Goal: Find specific page/section: Find specific page/section

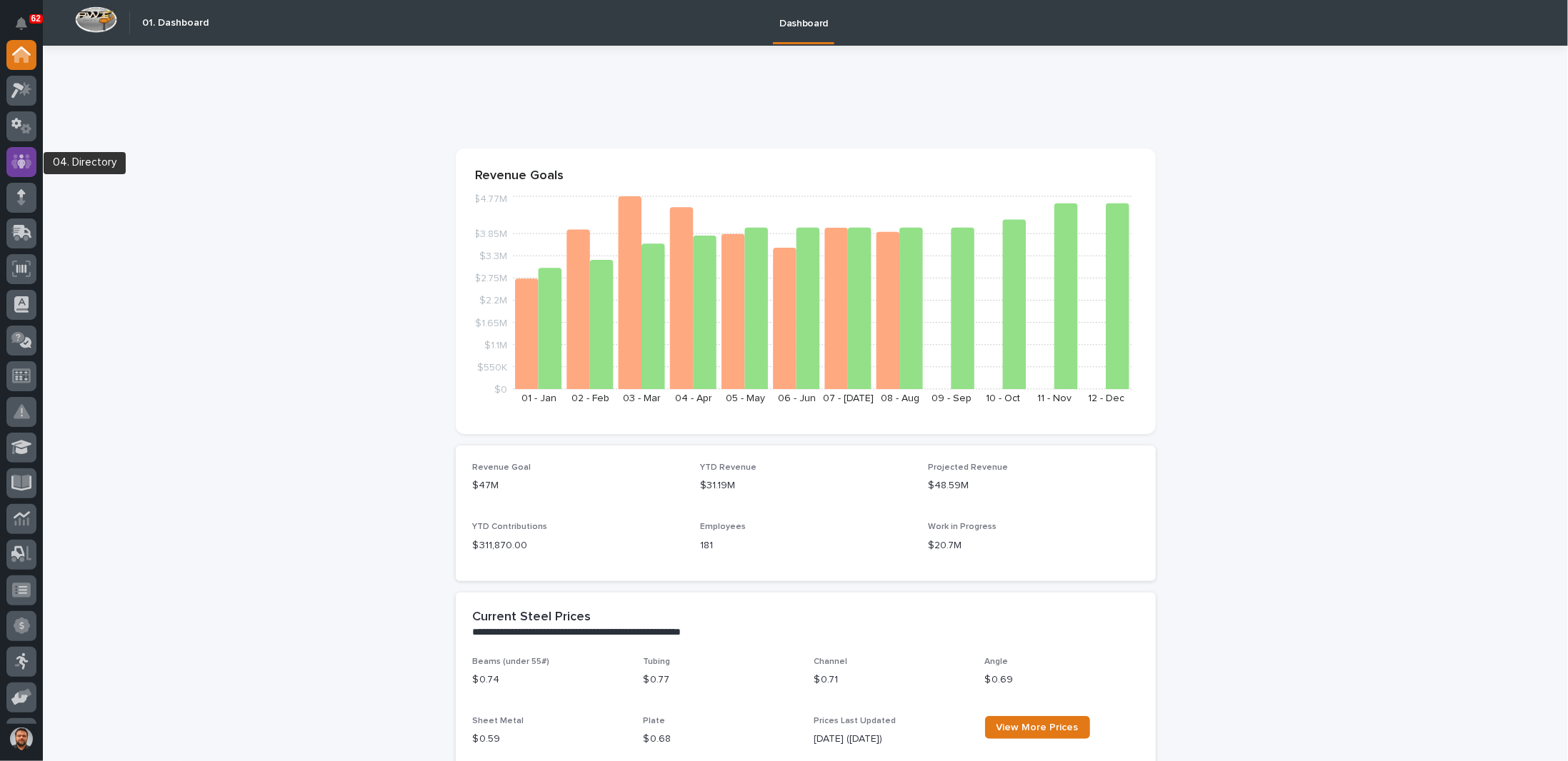
click at [10, 168] on div at bounding box center [21, 161] width 30 height 30
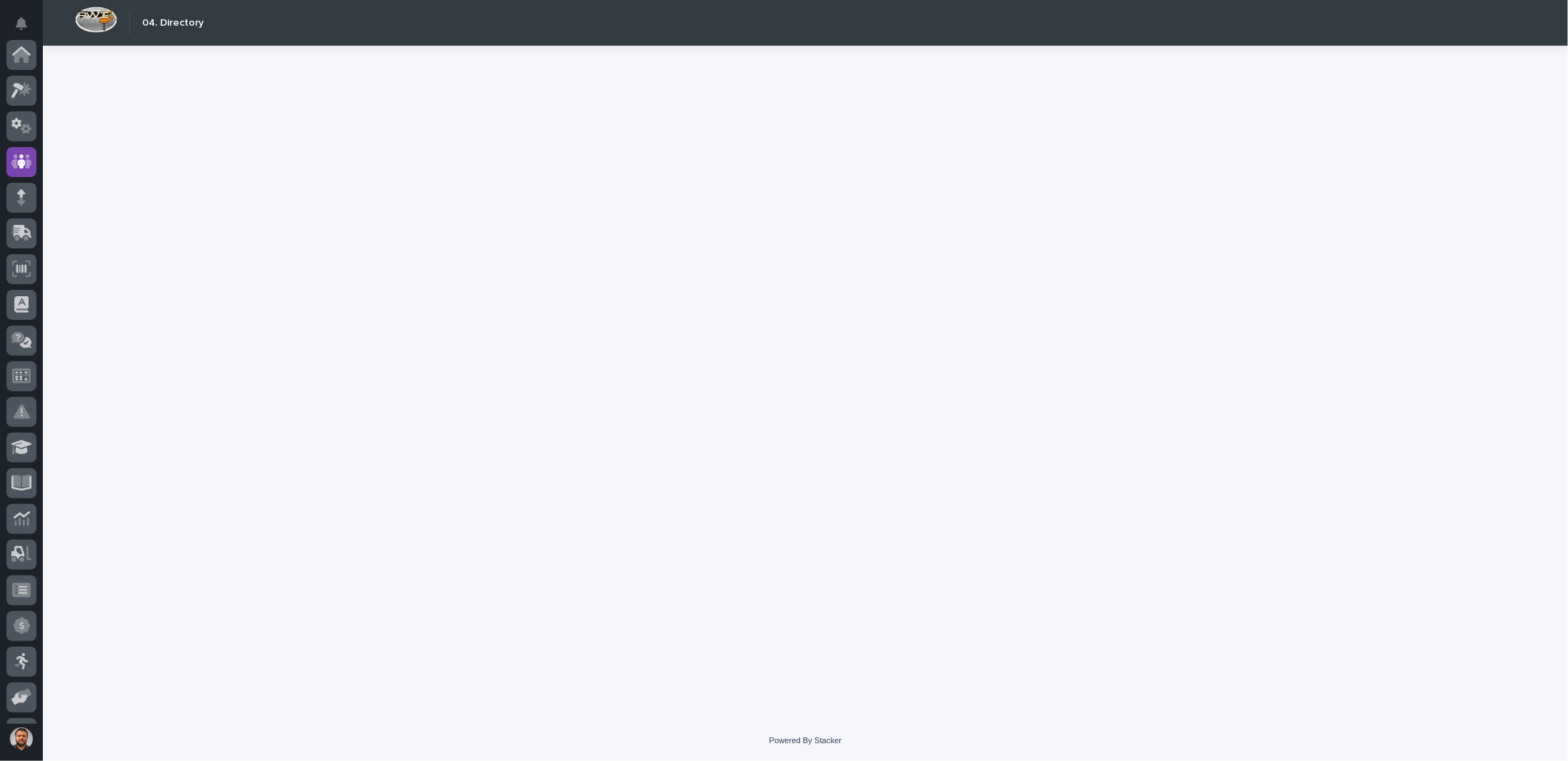
scroll to position [107, 0]
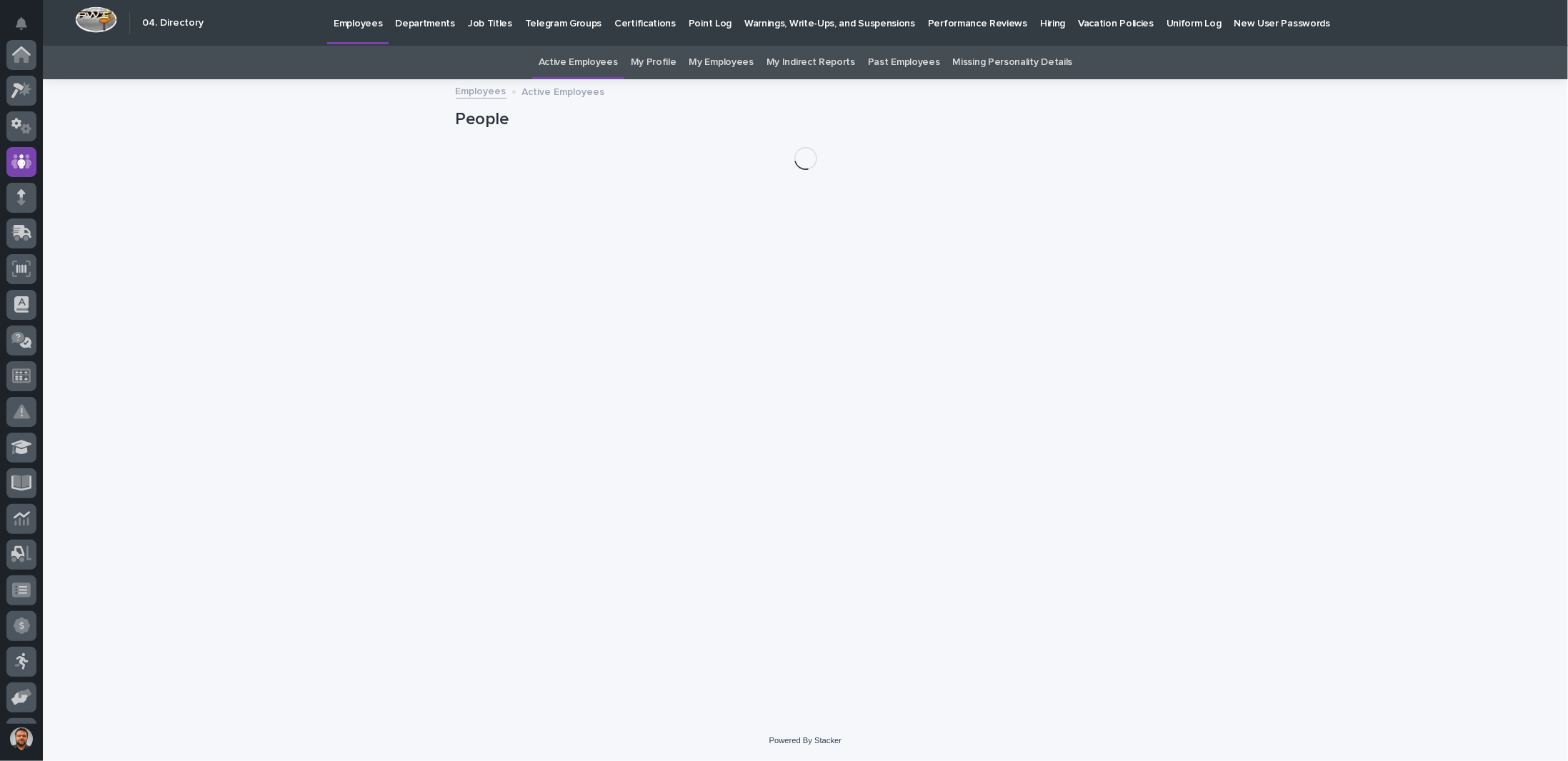
scroll to position [107, 0]
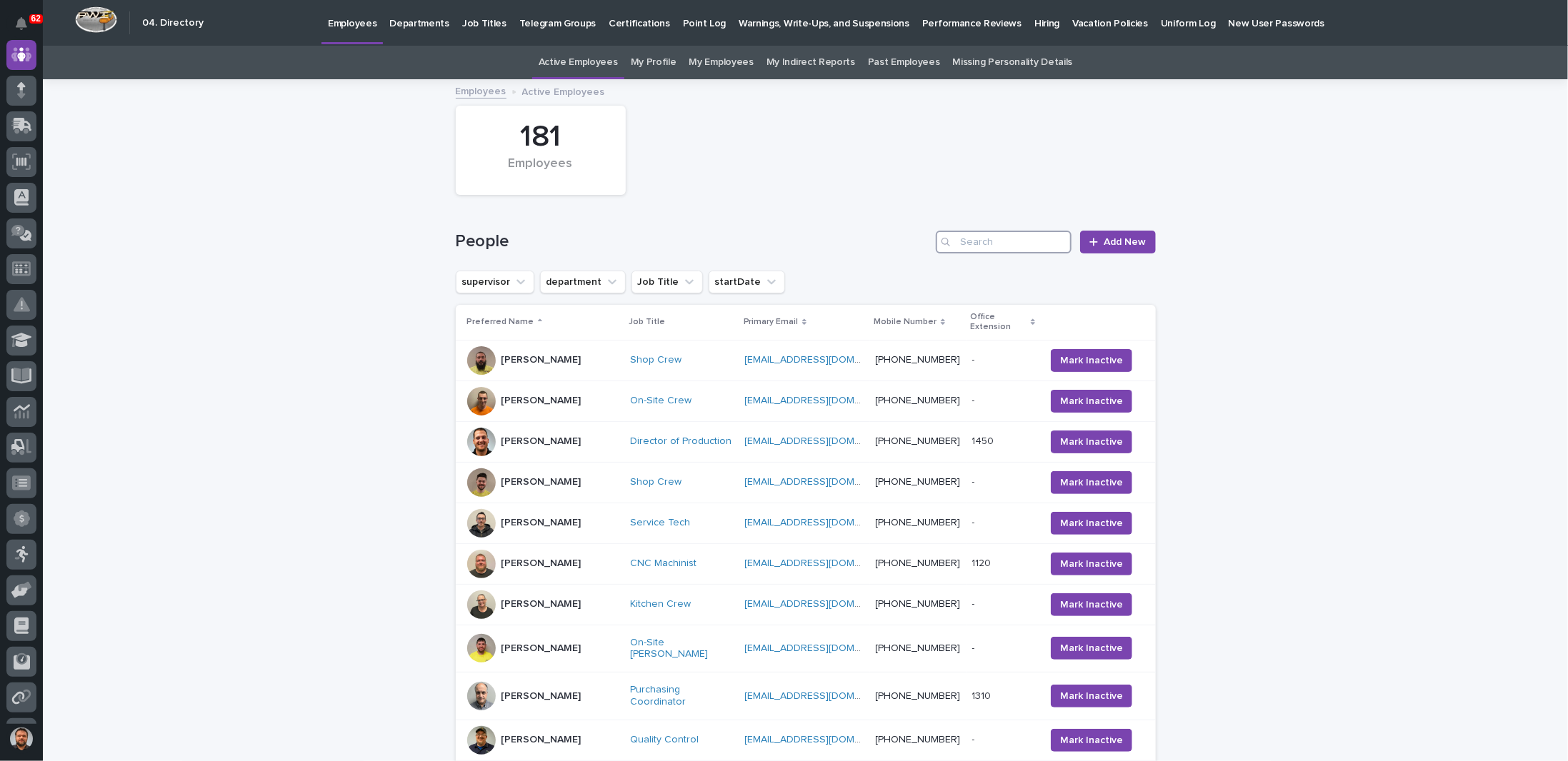
click at [963, 236] on input "Search" at bounding box center [1004, 242] width 135 height 23
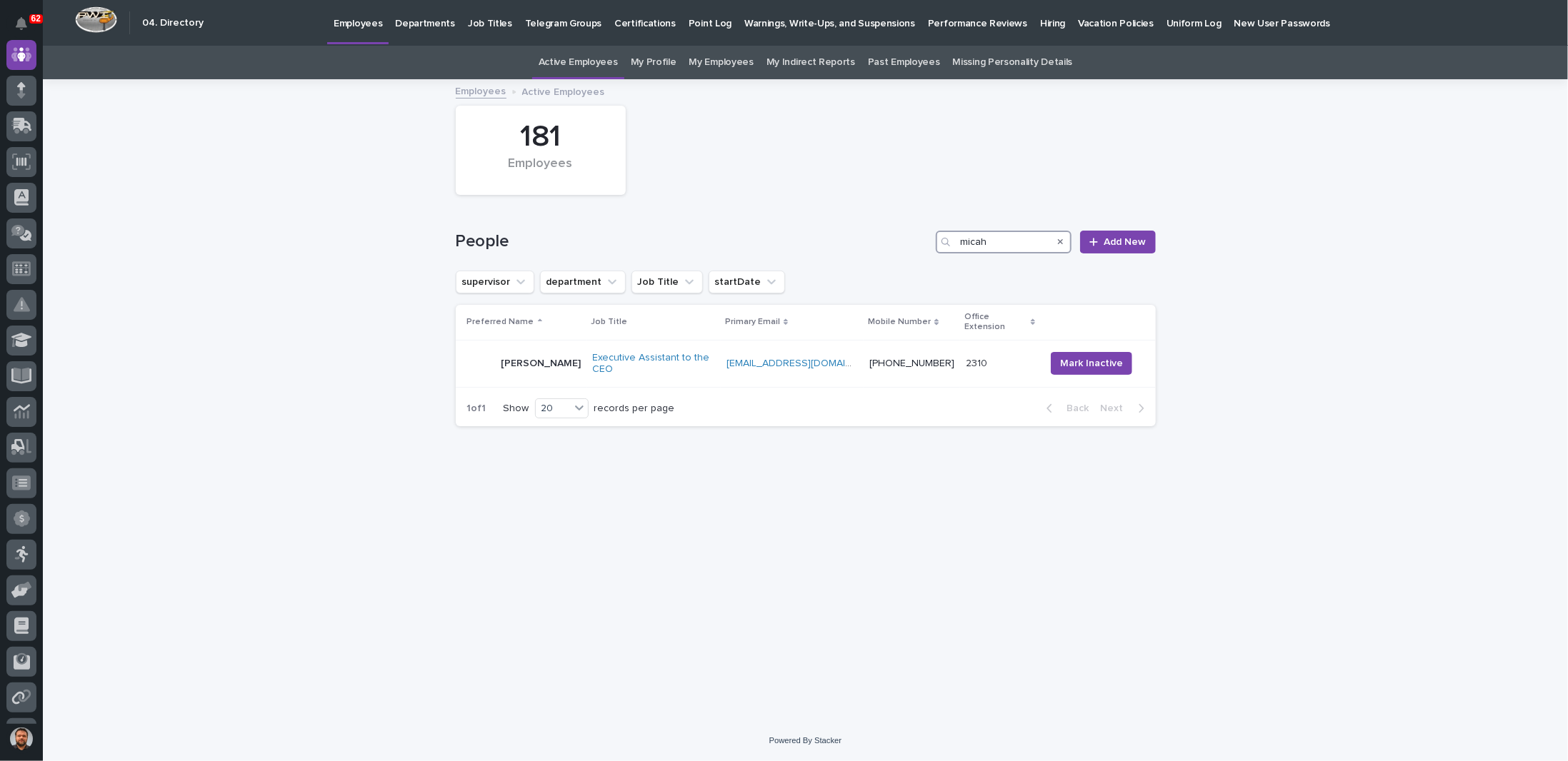
type input "micah"
